Goal: Obtain resource: Obtain resource

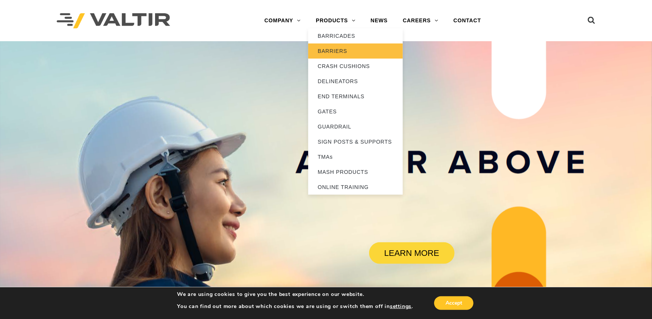
click at [342, 51] on link "BARRIERS" at bounding box center [355, 50] width 95 height 15
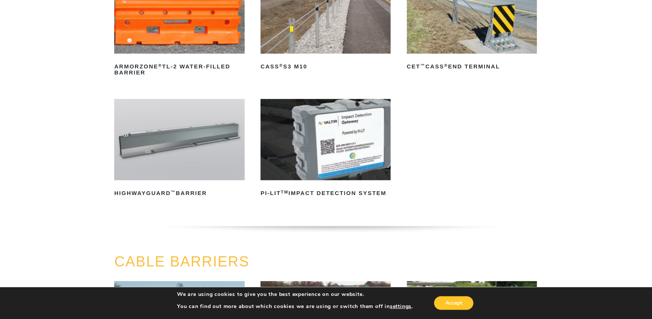
scroll to position [113, 0]
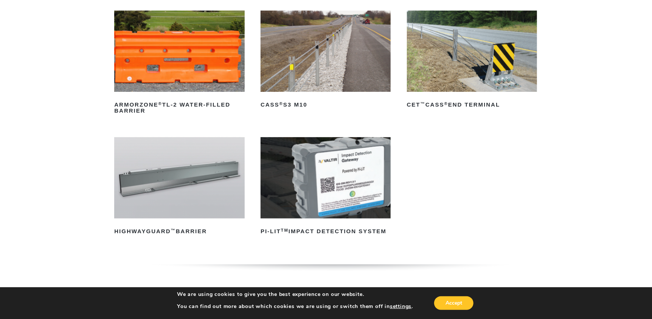
click at [189, 177] on img at bounding box center [179, 177] width 130 height 81
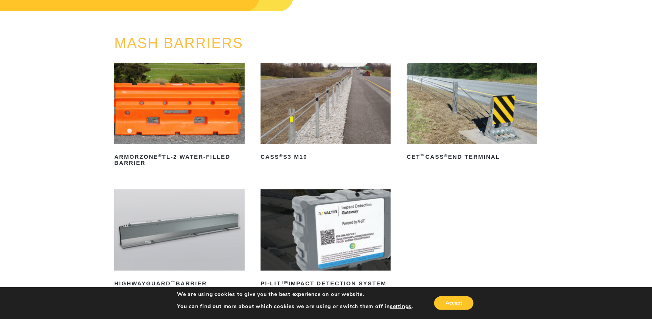
scroll to position [37, 0]
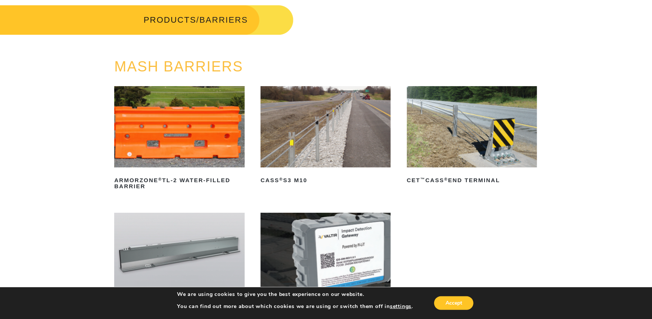
click at [312, 143] on img at bounding box center [325, 126] width 130 height 81
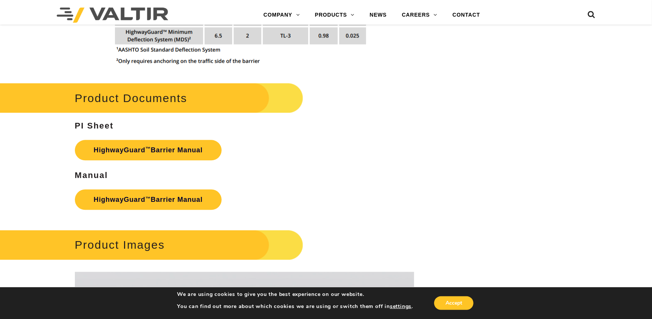
scroll to position [983, 0]
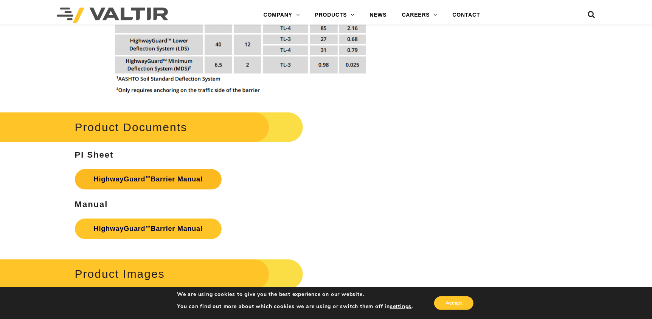
click at [171, 180] on link "HighwayGuard ™ Barrier Manual" at bounding box center [148, 179] width 147 height 20
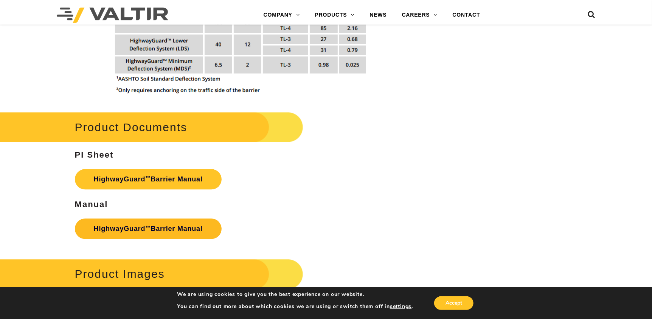
click at [153, 228] on link "HighwayGuard ™ Barrier Manual" at bounding box center [148, 228] width 147 height 20
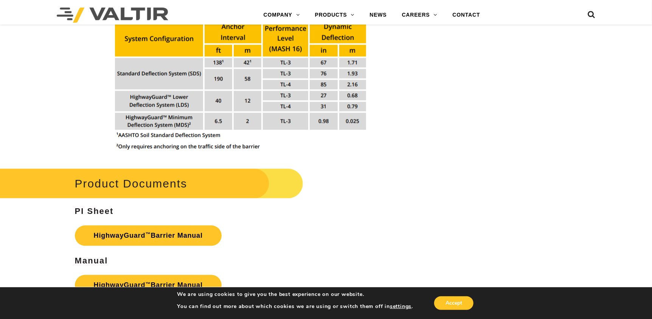
scroll to position [945, 0]
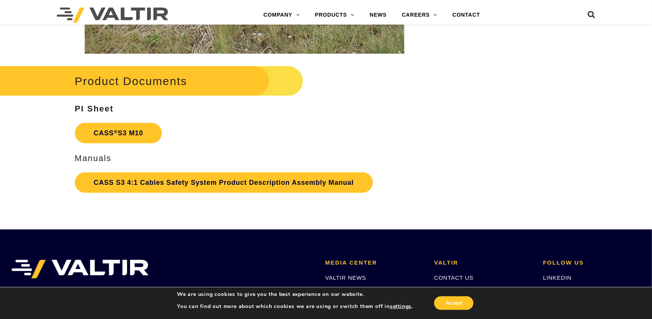
scroll to position [1541, 0]
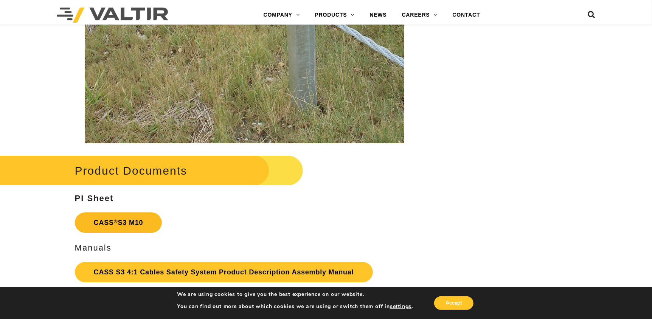
click at [127, 222] on link "CASS ® S3 M10" at bounding box center [118, 222] width 87 height 20
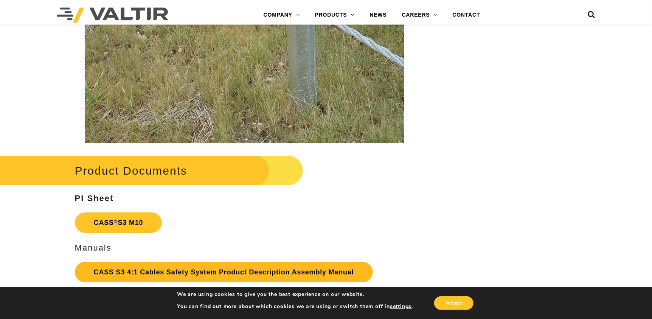
click at [121, 273] on link "CASS S3 4:1 Cables Safety System Product Description Assembly Manual" at bounding box center [224, 272] width 298 height 20
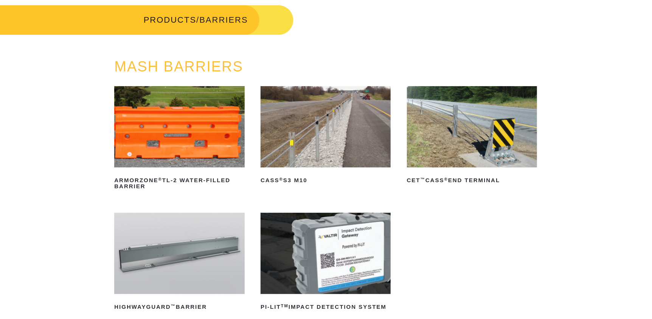
click at [493, 127] on img at bounding box center [472, 126] width 130 height 81
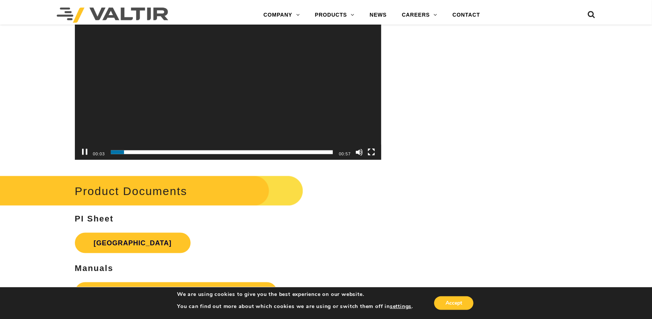
scroll to position [2344, 0]
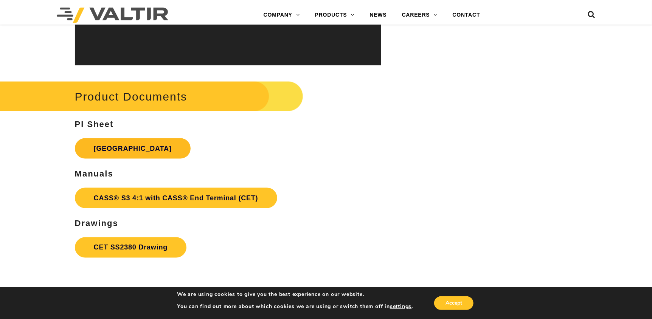
click at [132, 151] on link "CET End Terminal" at bounding box center [133, 148] width 116 height 20
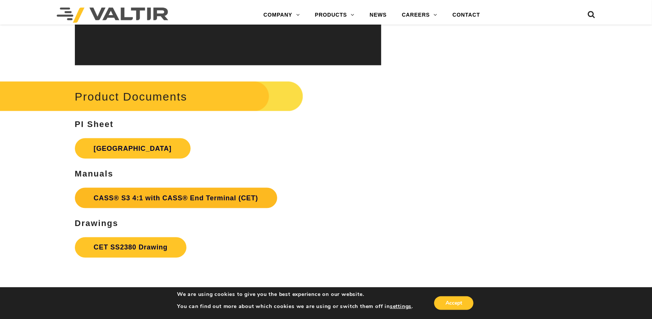
click at [135, 200] on link "CASS® S3 4:1 with CASS® End Terminal (CET)" at bounding box center [176, 198] width 202 height 20
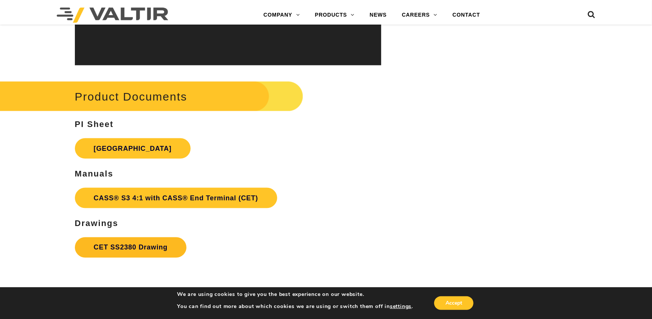
click at [122, 245] on link "CET SS2380 Drawing" at bounding box center [131, 247] width 112 height 20
